Goal: Information Seeking & Learning: Find specific page/section

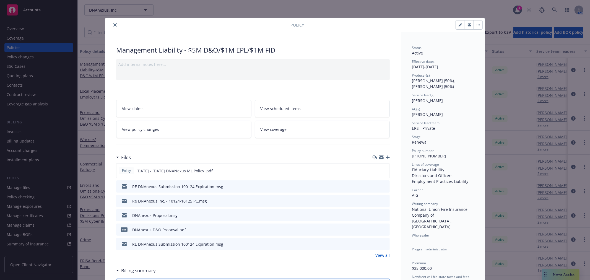
scroll to position [17, 0]
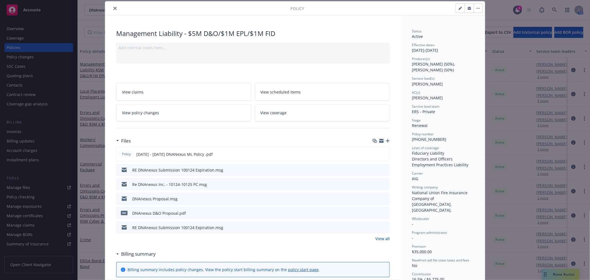
click at [113, 8] on icon "close" at bounding box center [114, 8] width 3 height 3
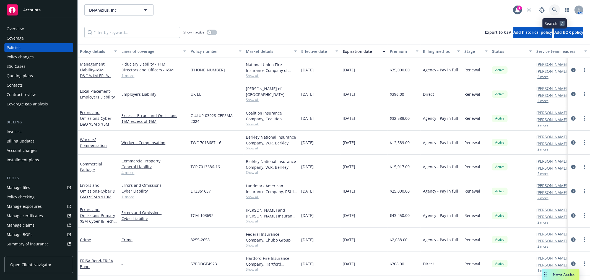
click at [554, 11] on icon at bounding box center [554, 9] width 5 height 5
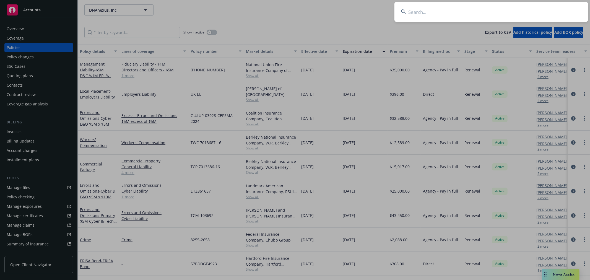
click at [518, 19] on input at bounding box center [492, 12] width 194 height 20
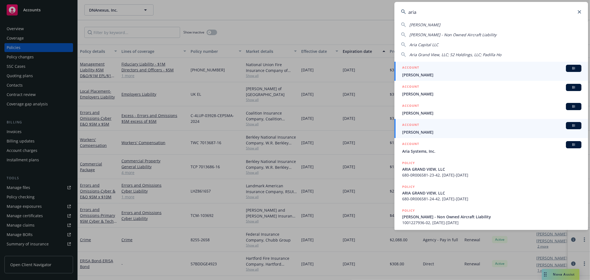
scroll to position [31, 0]
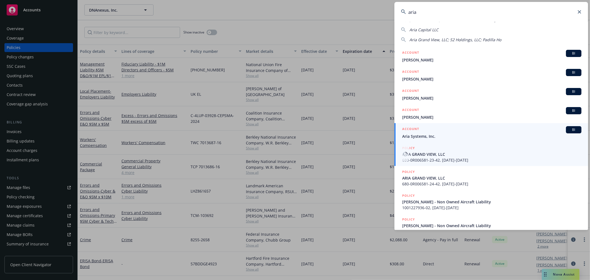
type input "aria"
click at [446, 138] on span "Aria Systems, Inc." at bounding box center [491, 136] width 179 height 6
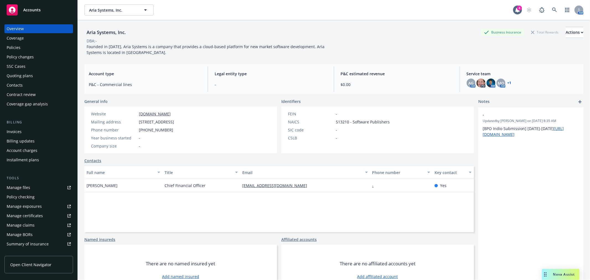
click at [22, 74] on div "Quoting plans" at bounding box center [20, 75] width 26 height 9
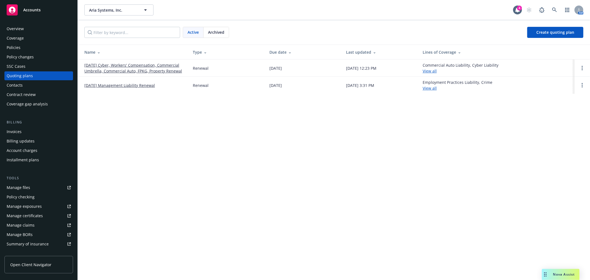
click at [150, 84] on link "[DATE] Management Liability Renewal" at bounding box center [119, 85] width 71 height 6
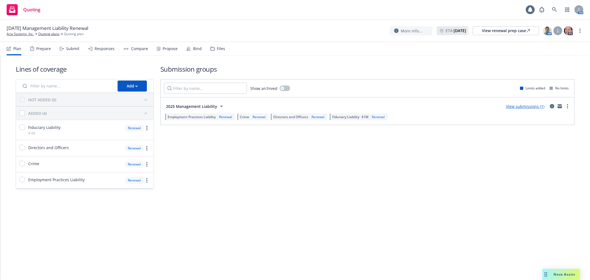
click at [219, 51] on div "Files" at bounding box center [221, 48] width 8 height 4
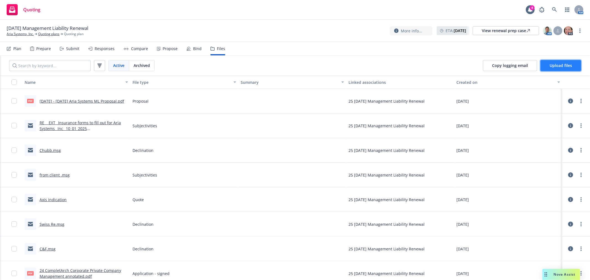
click at [551, 65] on span "Upload files" at bounding box center [561, 65] width 22 height 5
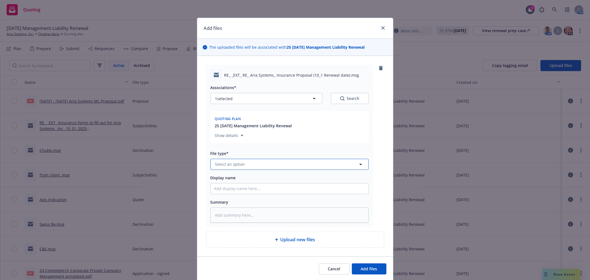
click at [262, 161] on button "Select an option" at bounding box center [290, 164] width 158 height 11
type input "bind"
click at [228, 121] on span "Bind Order" at bounding box center [226, 120] width 21 height 6
click at [234, 189] on input "Display name" at bounding box center [290, 188] width 158 height 11
type textarea "x"
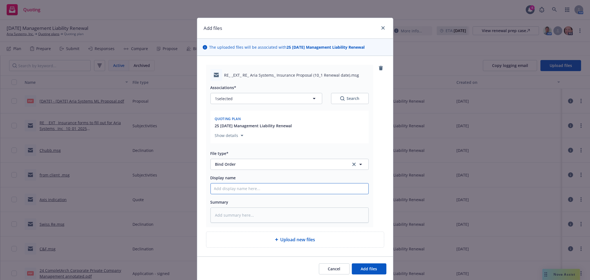
type input "C"
type textarea "x"
type input "CB"
type textarea "x"
type input "CBO"
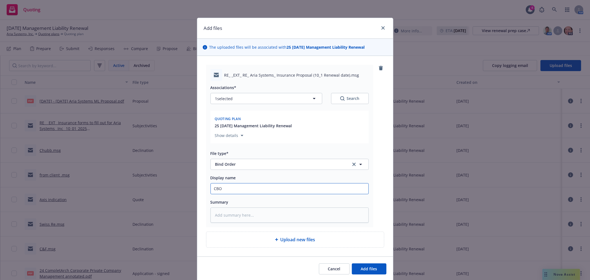
type textarea "x"
type input "CBO"
type textarea "x"
type input "CBO +"
type textarea "x"
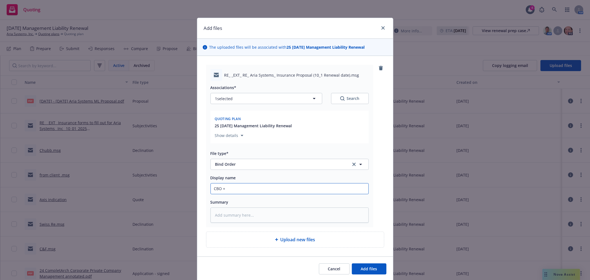
type input "CBO +"
type textarea "x"
type input "CBO +"
type textarea "x"
type input "CBO"
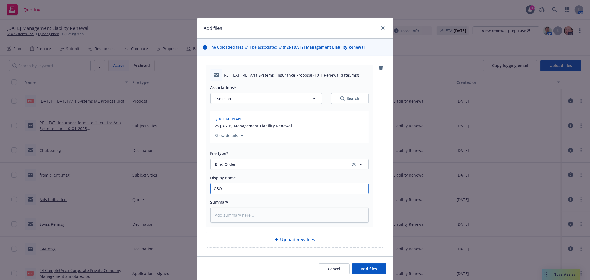
click at [352, 263] on button "Add files" at bounding box center [369, 268] width 35 height 11
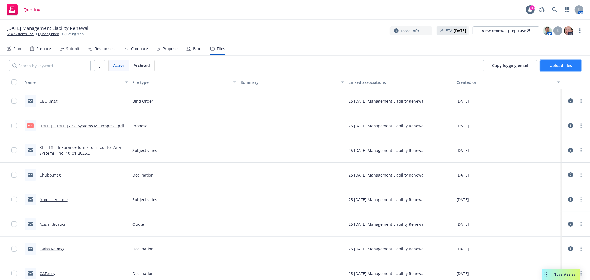
click at [565, 68] on span "Upload files" at bounding box center [561, 65] width 22 height 5
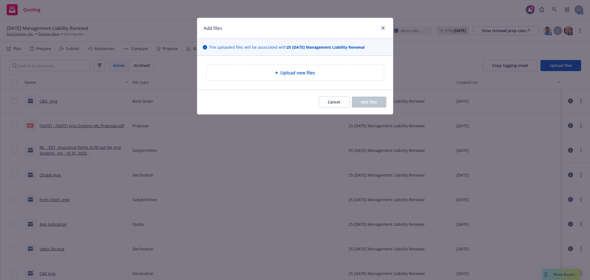
type textarea "x"
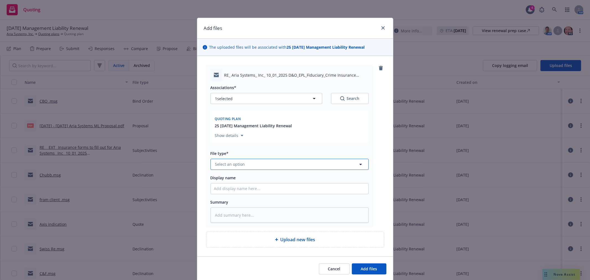
click at [269, 160] on button "Select an option" at bounding box center [290, 164] width 158 height 11
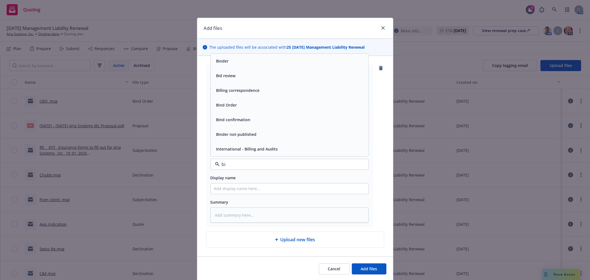
type input "bin"
drag, startPoint x: 233, startPoint y: 110, endPoint x: 232, endPoint y: 120, distance: 9.8
click at [232, 120] on div "Binder Bind Order Bind confirmation Binder not-published" at bounding box center [290, 127] width 158 height 59
click at [232, 120] on span "Bind Order" at bounding box center [226, 120] width 21 height 6
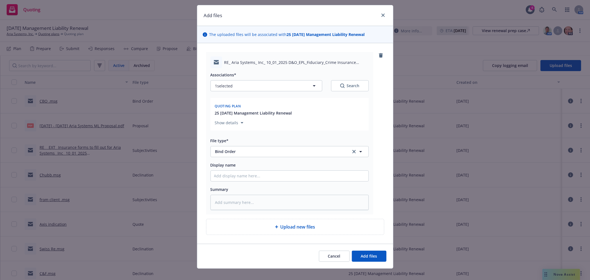
scroll to position [20, 0]
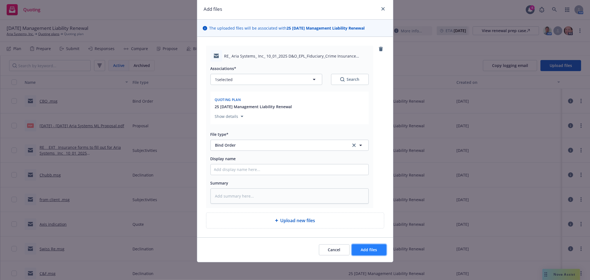
click at [359, 245] on button "Add files" at bounding box center [369, 249] width 35 height 11
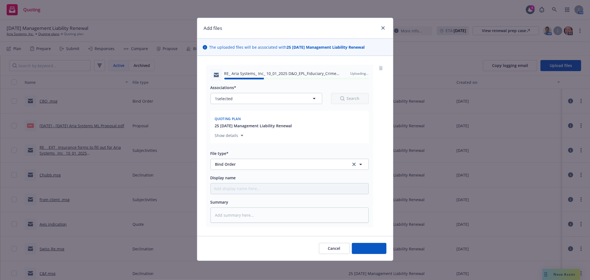
type textarea "x"
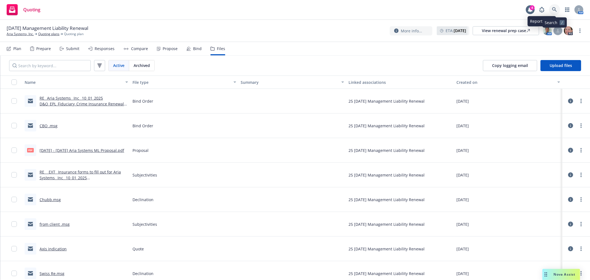
click at [552, 7] on icon at bounding box center [554, 9] width 5 height 5
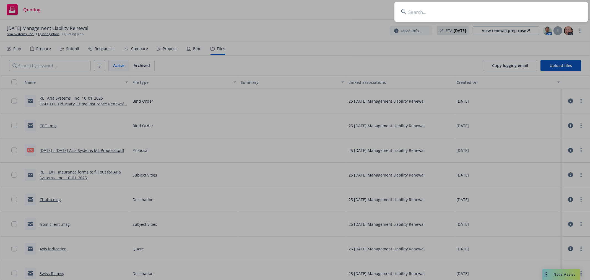
click at [417, 11] on input at bounding box center [492, 12] width 194 height 20
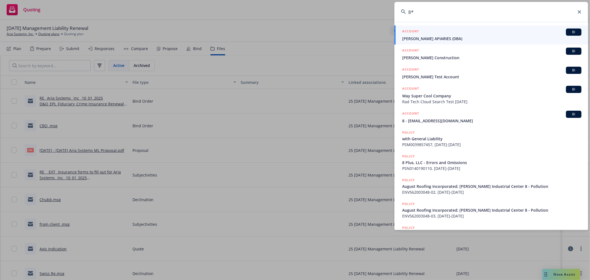
type input "8"
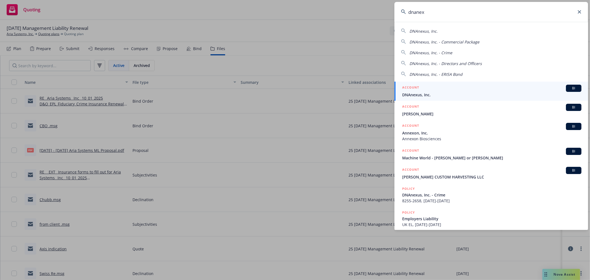
type input "dnanex"
click at [420, 92] on span "DNAnexus, Inc." at bounding box center [491, 95] width 179 height 6
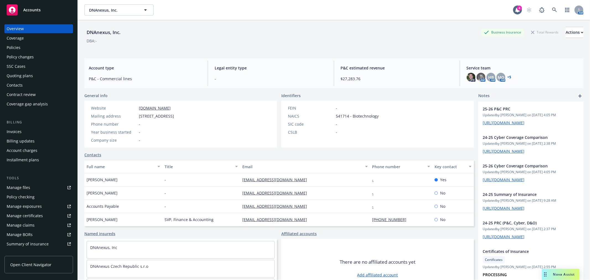
click at [18, 48] on div "Policies" at bounding box center [14, 47] width 14 height 9
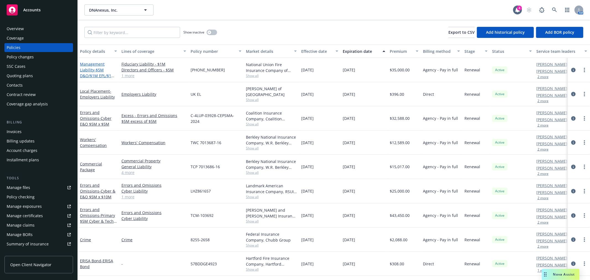
click at [97, 64] on link "Management Liability - $5M D&O/$1M EPL/$1M FID" at bounding box center [97, 72] width 35 height 23
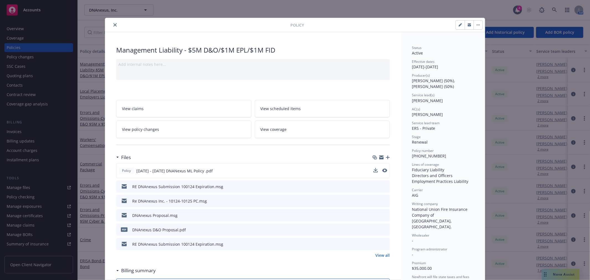
click at [375, 172] on button at bounding box center [376, 171] width 4 height 6
click at [374, 170] on icon "download file" at bounding box center [376, 169] width 4 height 3
click at [114, 26] on icon "close" at bounding box center [114, 24] width 3 height 3
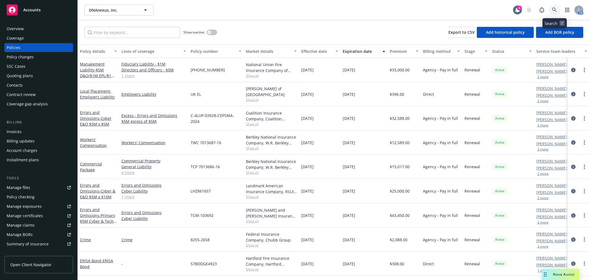
click at [558, 8] on link at bounding box center [554, 9] width 11 height 11
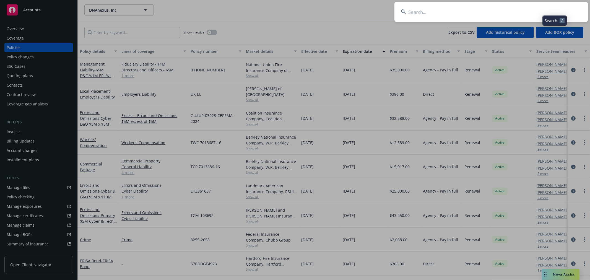
click at [541, 13] on input at bounding box center [492, 12] width 194 height 20
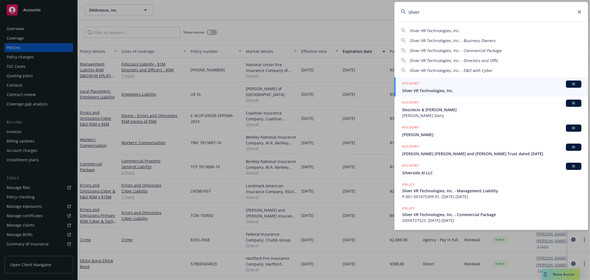
type input "sliver"
click at [463, 87] on div "ACCOUNT BI" at bounding box center [491, 84] width 179 height 7
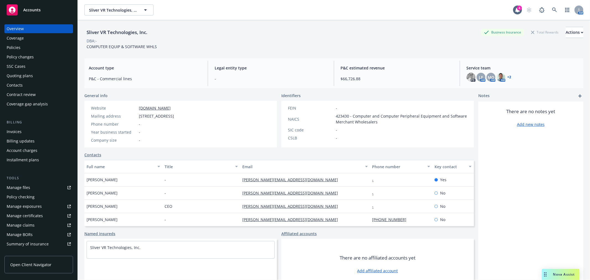
click at [26, 47] on div "Policies" at bounding box center [39, 47] width 64 height 9
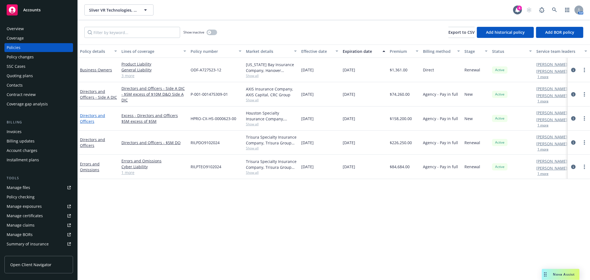
click at [86, 117] on link "Directors and Officers" at bounding box center [92, 118] width 25 height 11
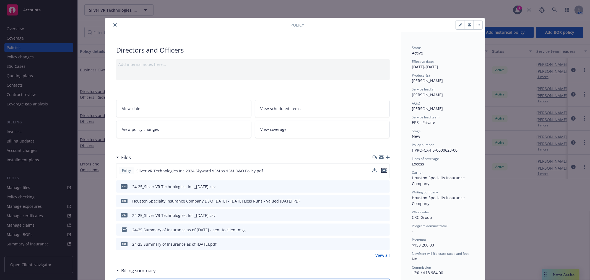
click at [383, 170] on icon "preview file" at bounding box center [384, 171] width 5 height 4
click at [114, 23] on button "close" at bounding box center [115, 25] width 7 height 7
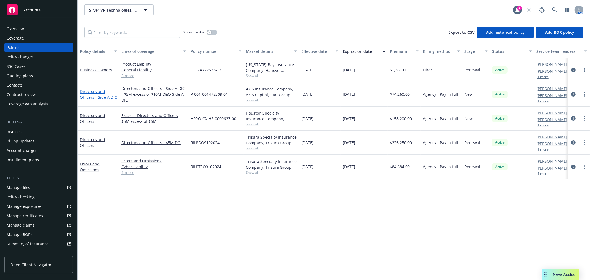
click at [97, 93] on link "Directors and Officers - Side A DIC" at bounding box center [98, 94] width 37 height 11
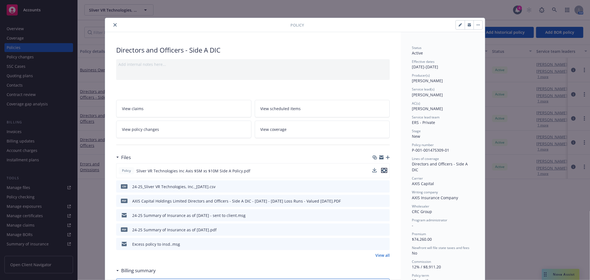
click at [382, 170] on icon "preview file" at bounding box center [384, 171] width 5 height 4
